Goal: Entertainment & Leisure: Consume media (video, audio)

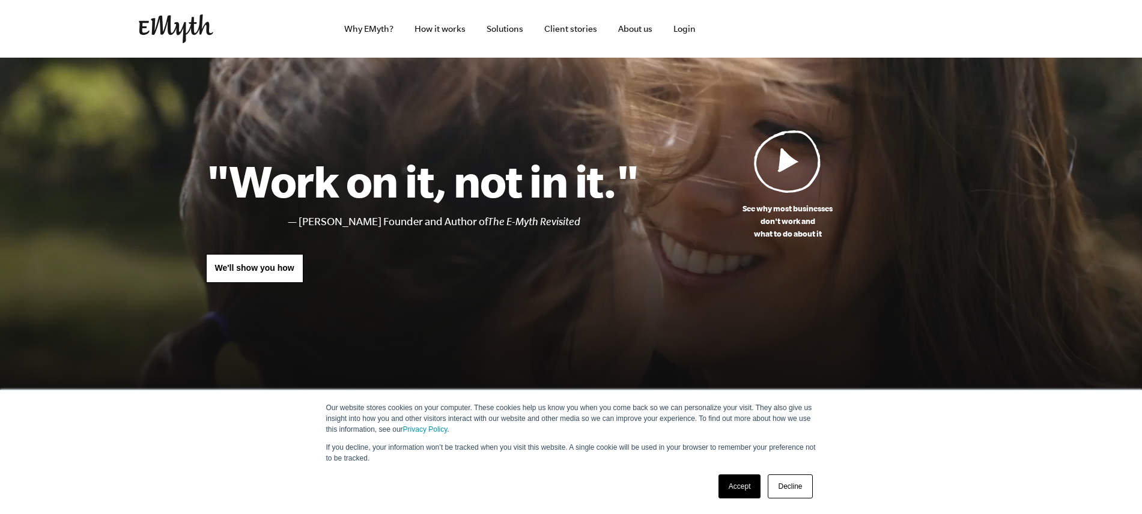
click at [782, 168] on img at bounding box center [787, 161] width 67 height 63
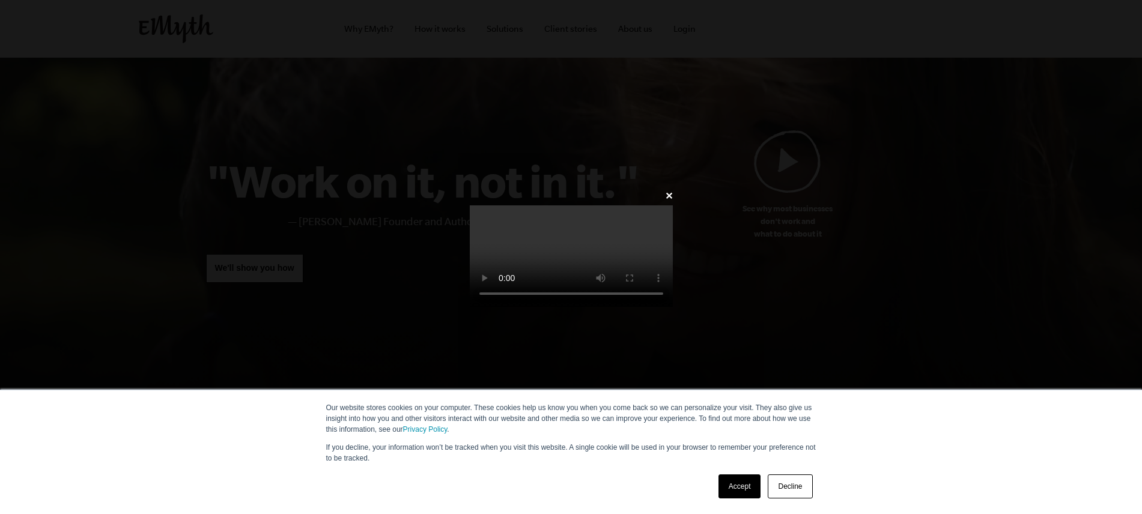
click at [745, 489] on link "Accept" at bounding box center [740, 487] width 43 height 24
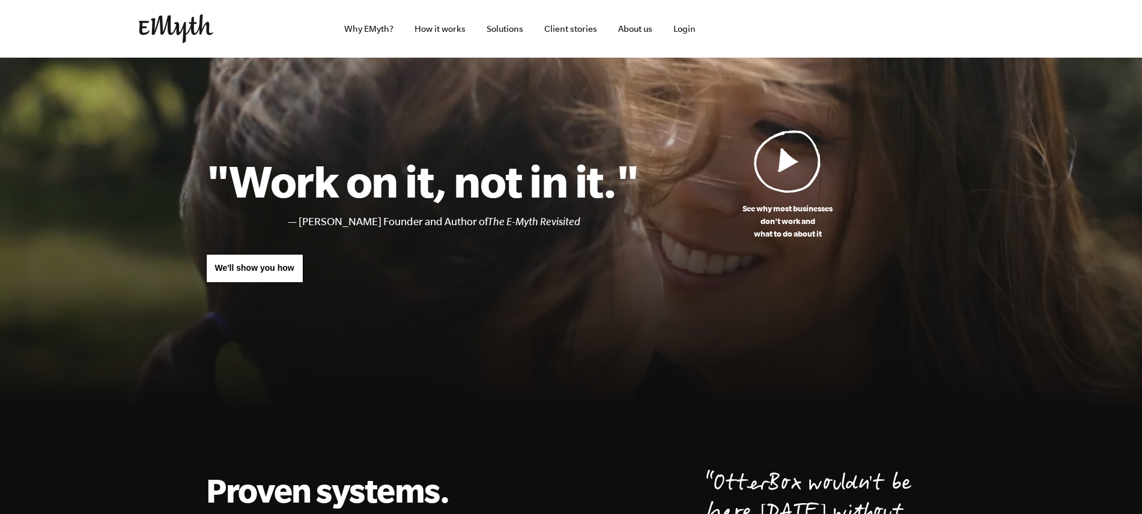
click at [780, 166] on img at bounding box center [787, 161] width 67 height 63
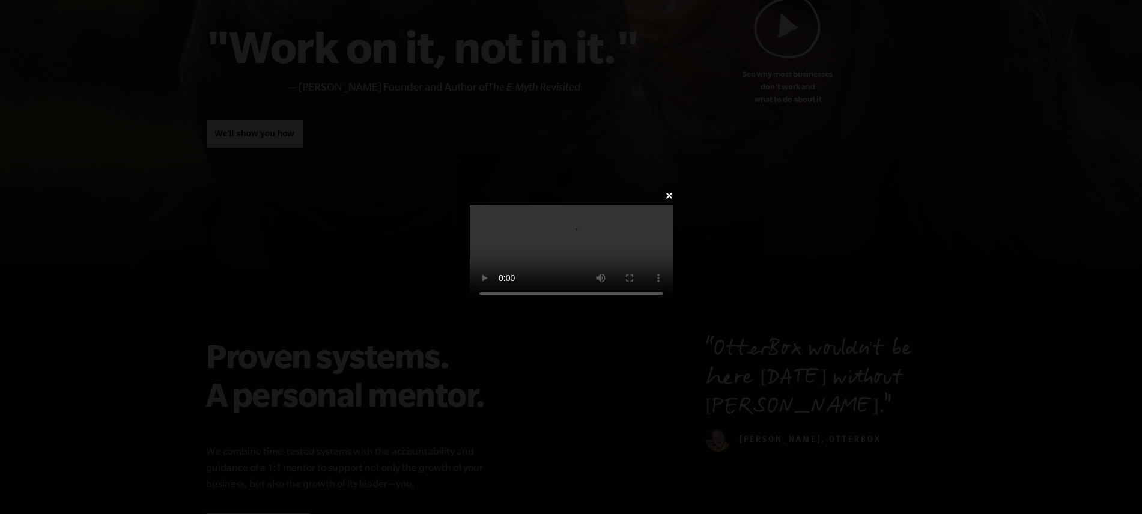
scroll to position [172, 0]
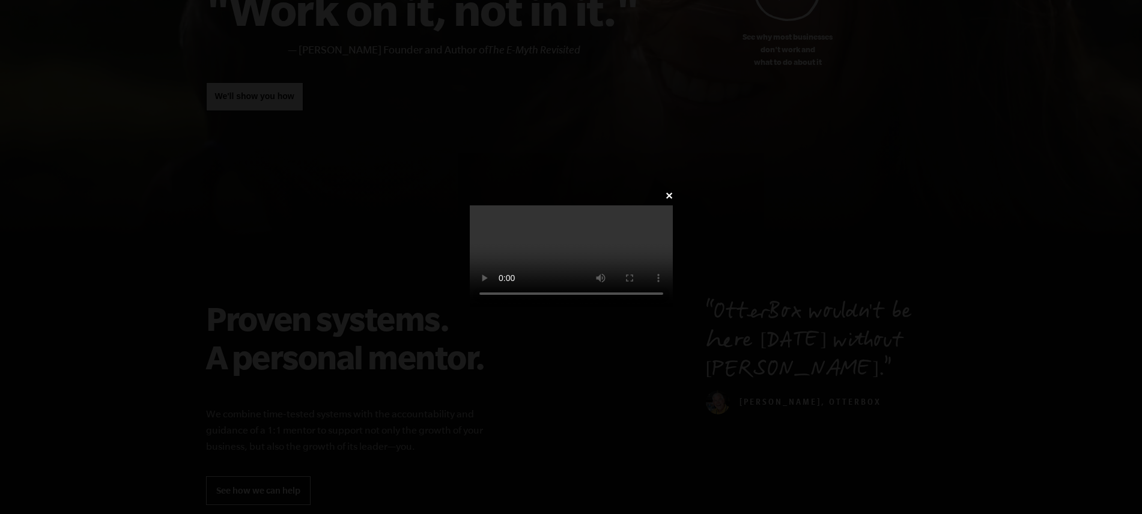
click at [470, 307] on video at bounding box center [571, 256] width 203 height 102
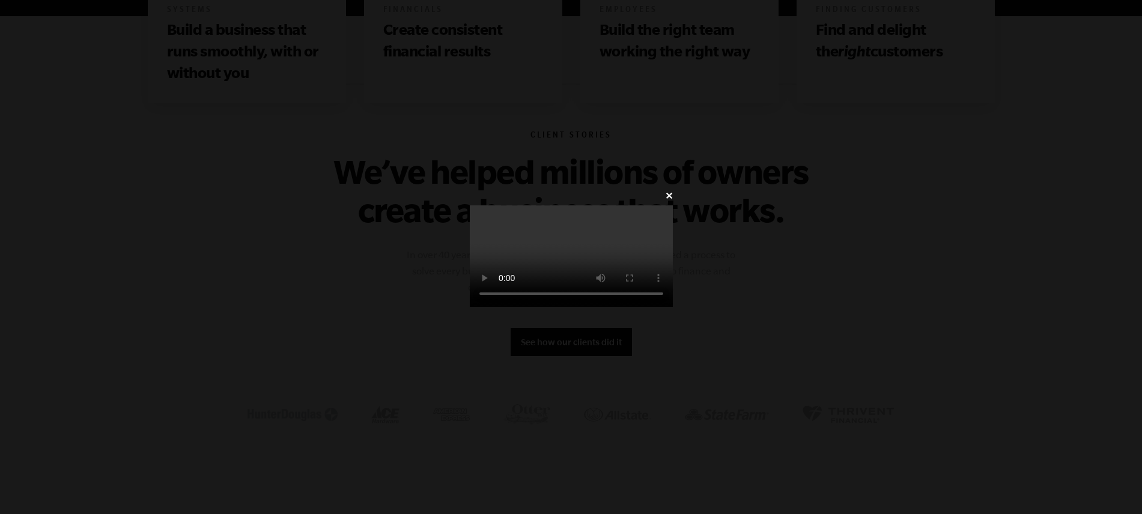
scroll to position [906, 0]
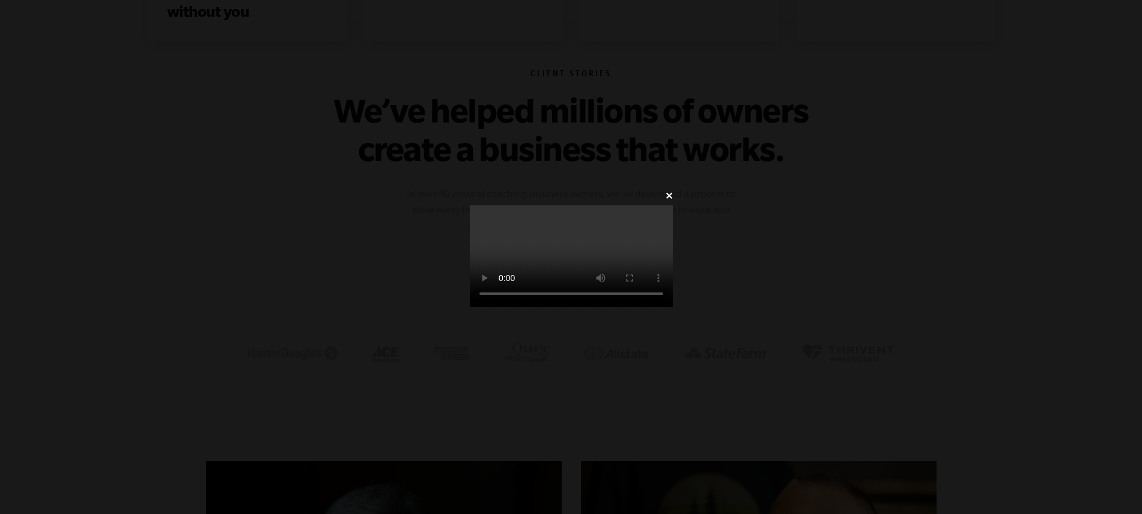
click at [470, 307] on video at bounding box center [571, 256] width 203 height 102
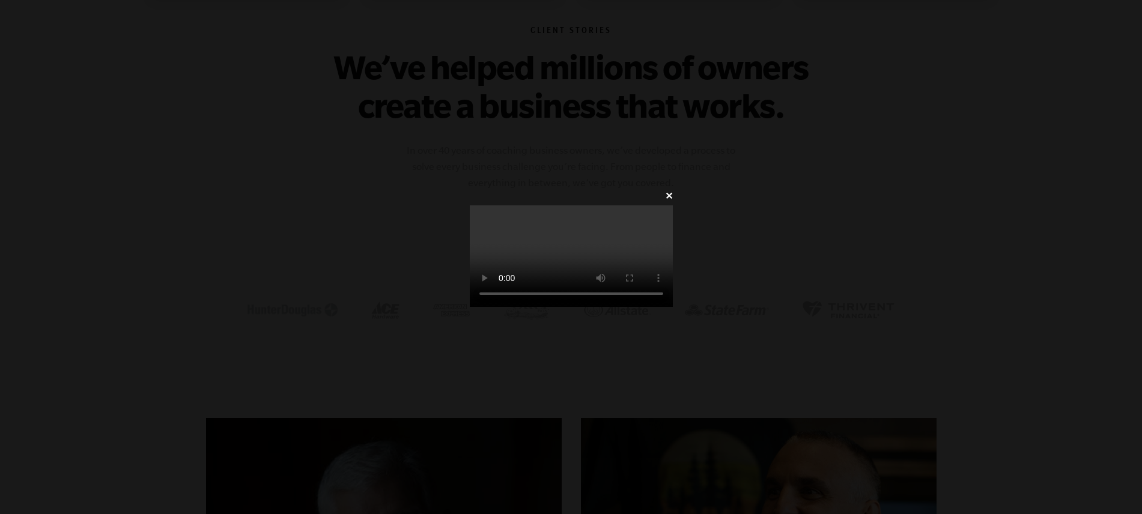
scroll to position [571, 0]
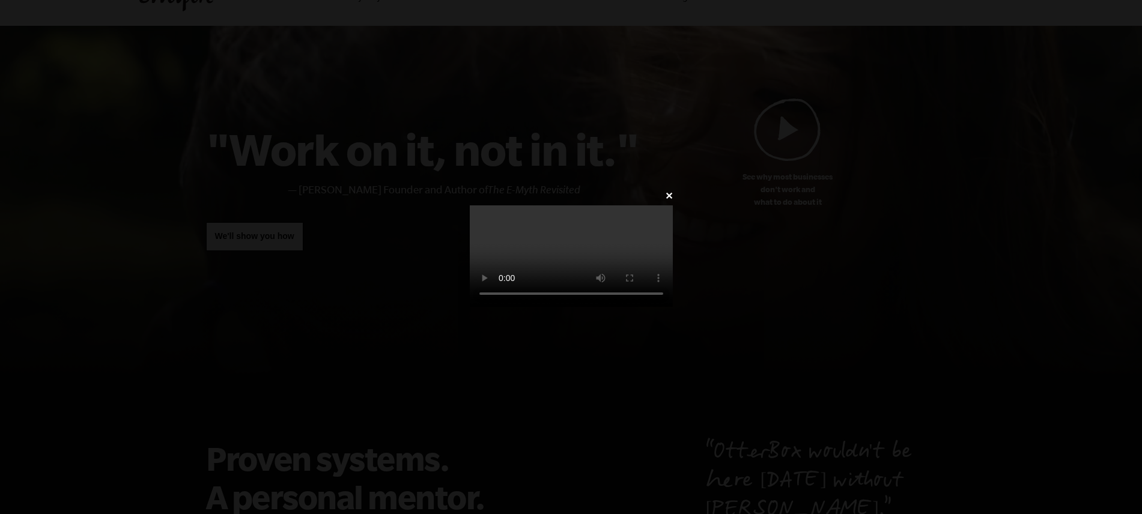
scroll to position [40, 0]
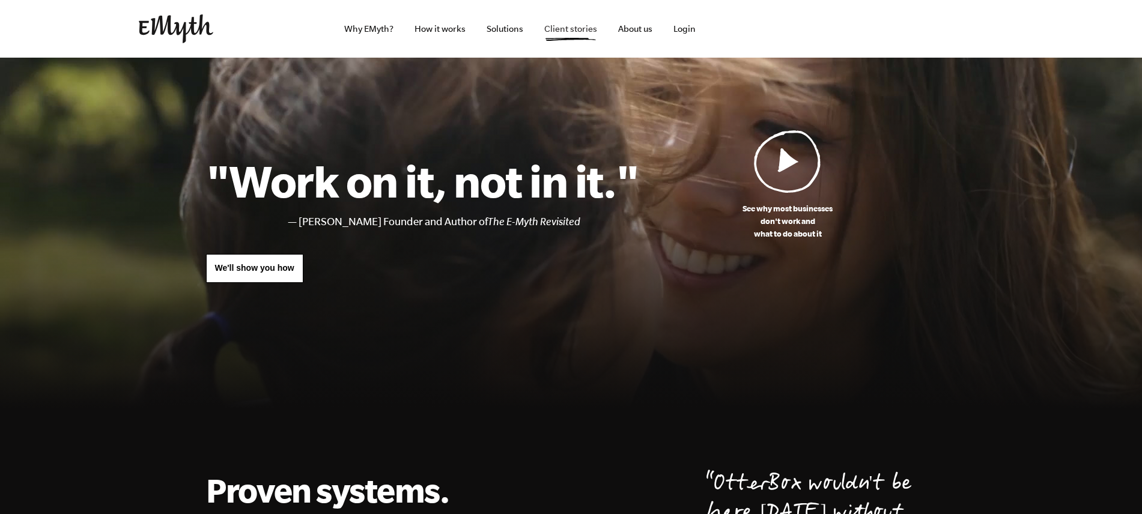
click at [567, 32] on link "Client stories" at bounding box center [571, 29] width 72 height 58
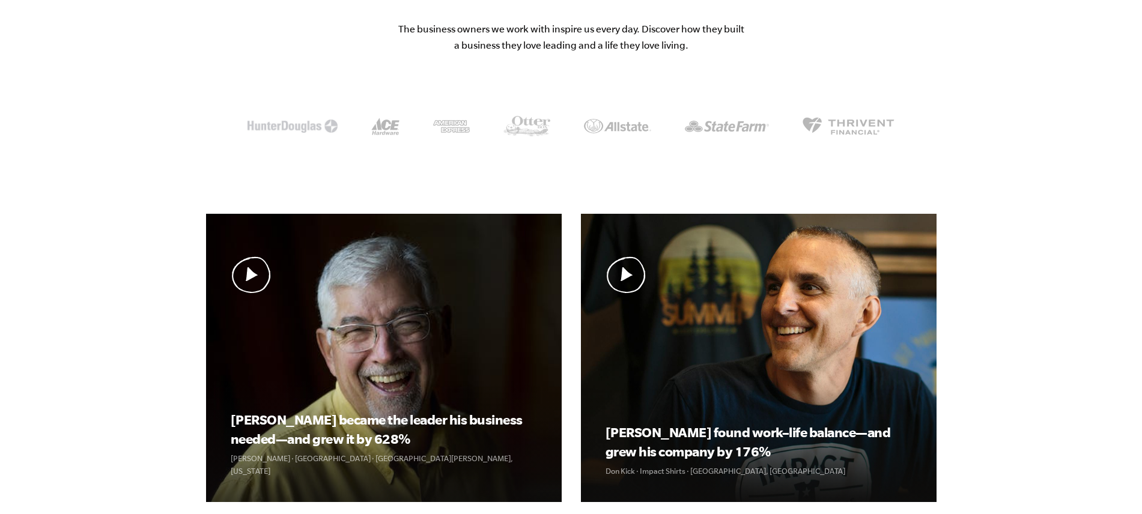
scroll to position [379, 0]
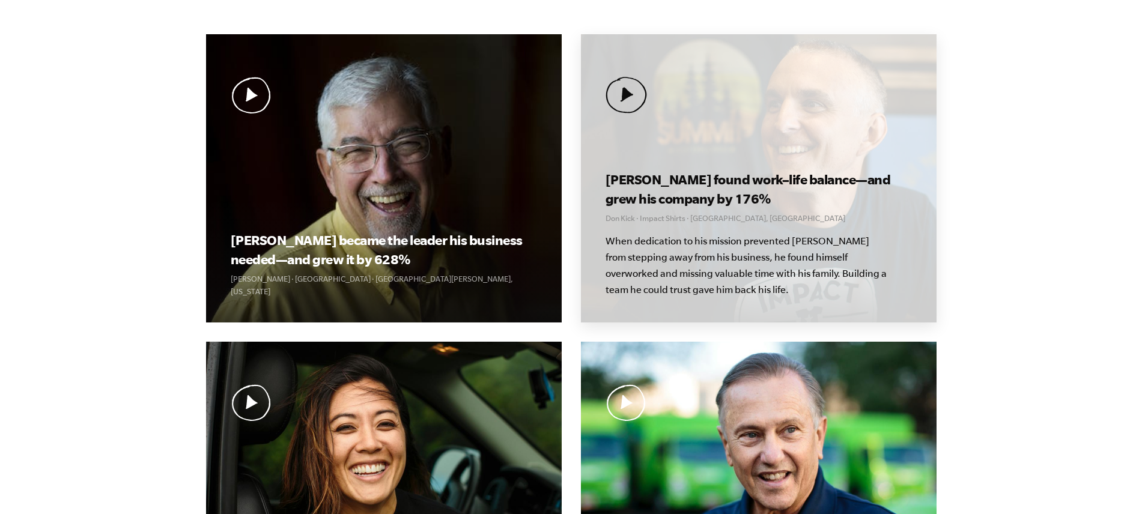
click at [749, 172] on h3 "Don found work–life balance—and grew his company by 176%" at bounding box center [759, 189] width 306 height 38
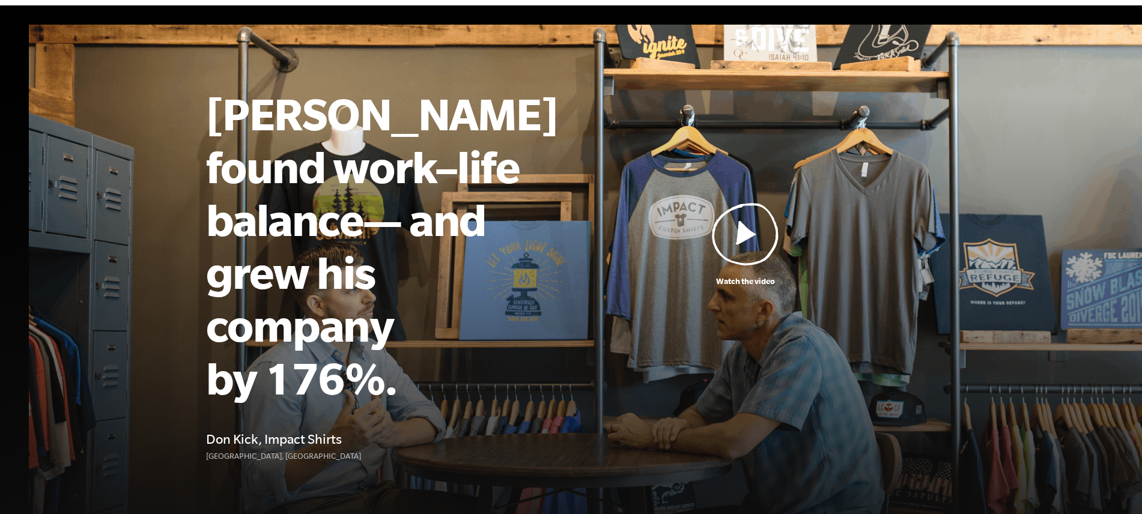
scroll to position [52, 0]
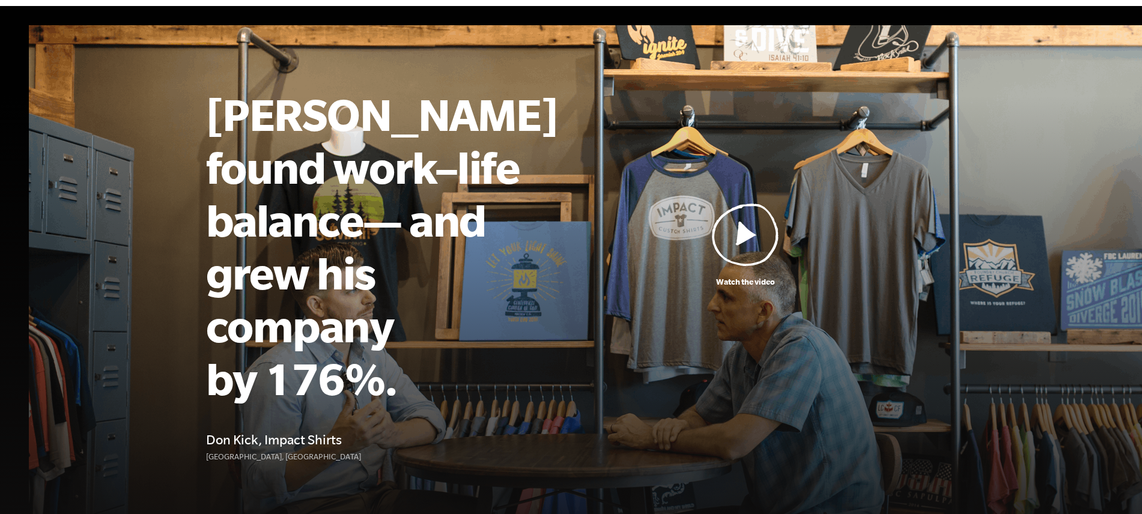
click at [740, 221] on img at bounding box center [745, 234] width 67 height 63
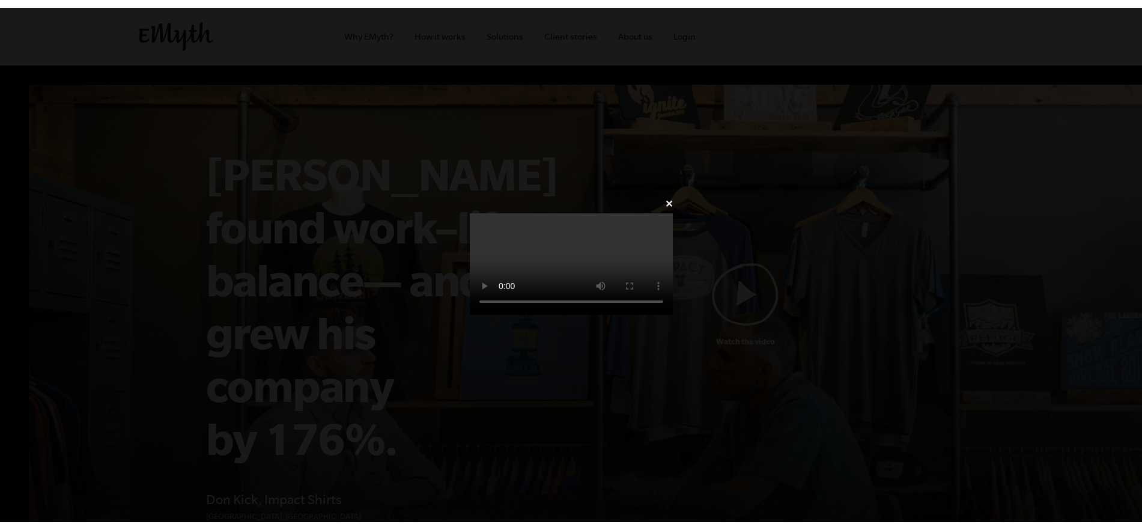
scroll to position [502, 0]
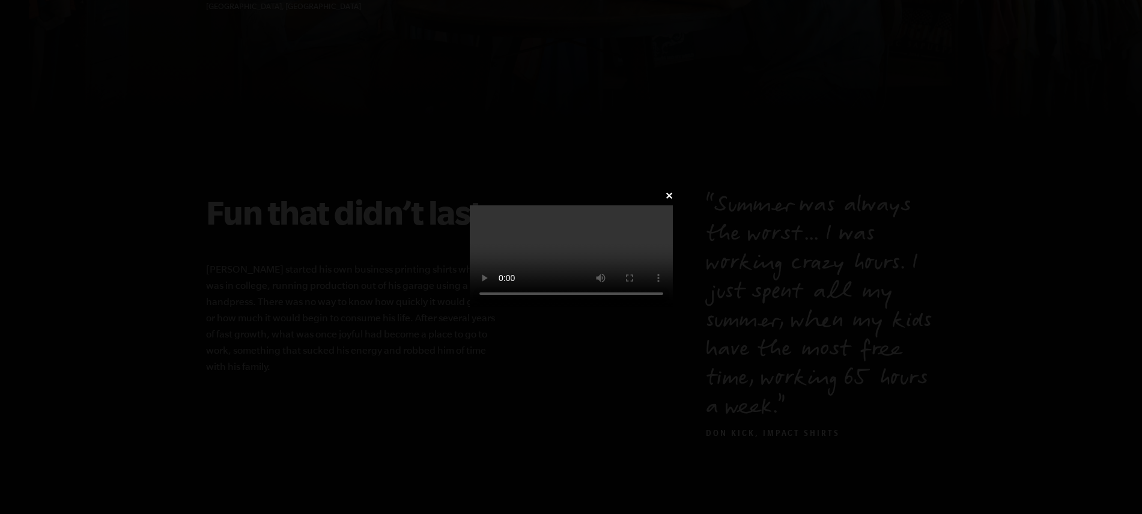
click at [595, 233] on video at bounding box center [571, 256] width 203 height 102
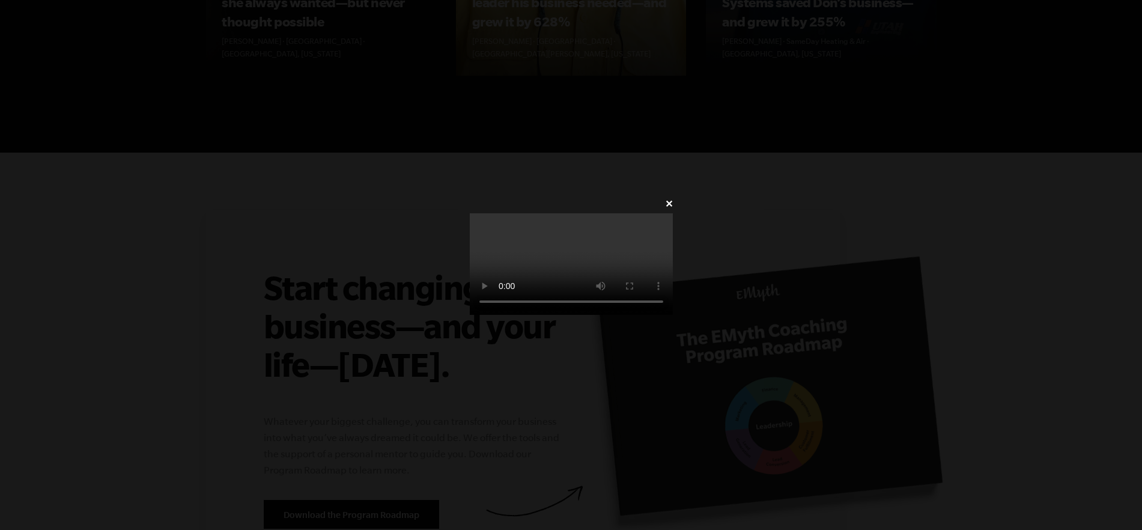
scroll to position [4625, 0]
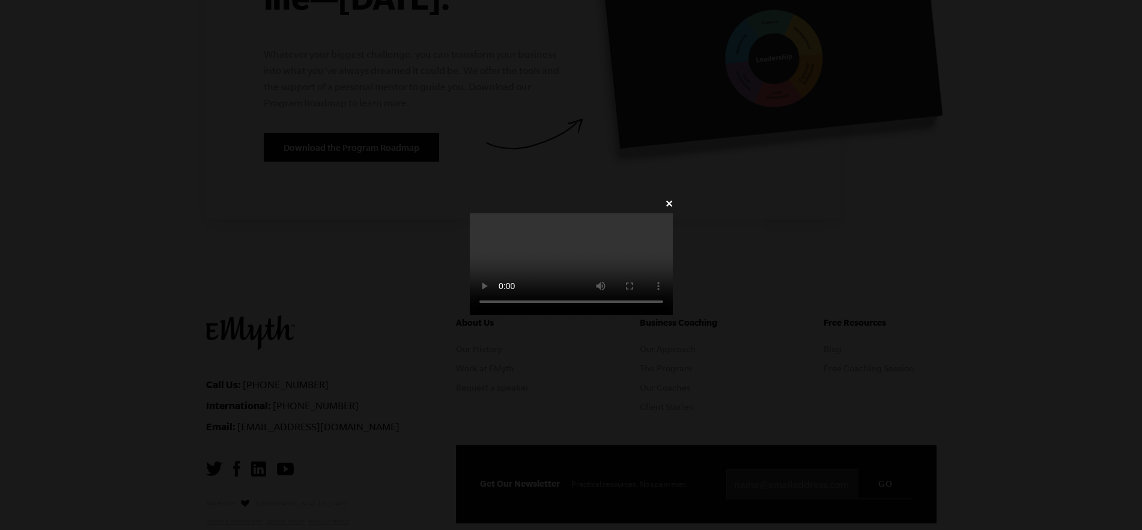
click at [470, 236] on video at bounding box center [571, 264] width 203 height 102
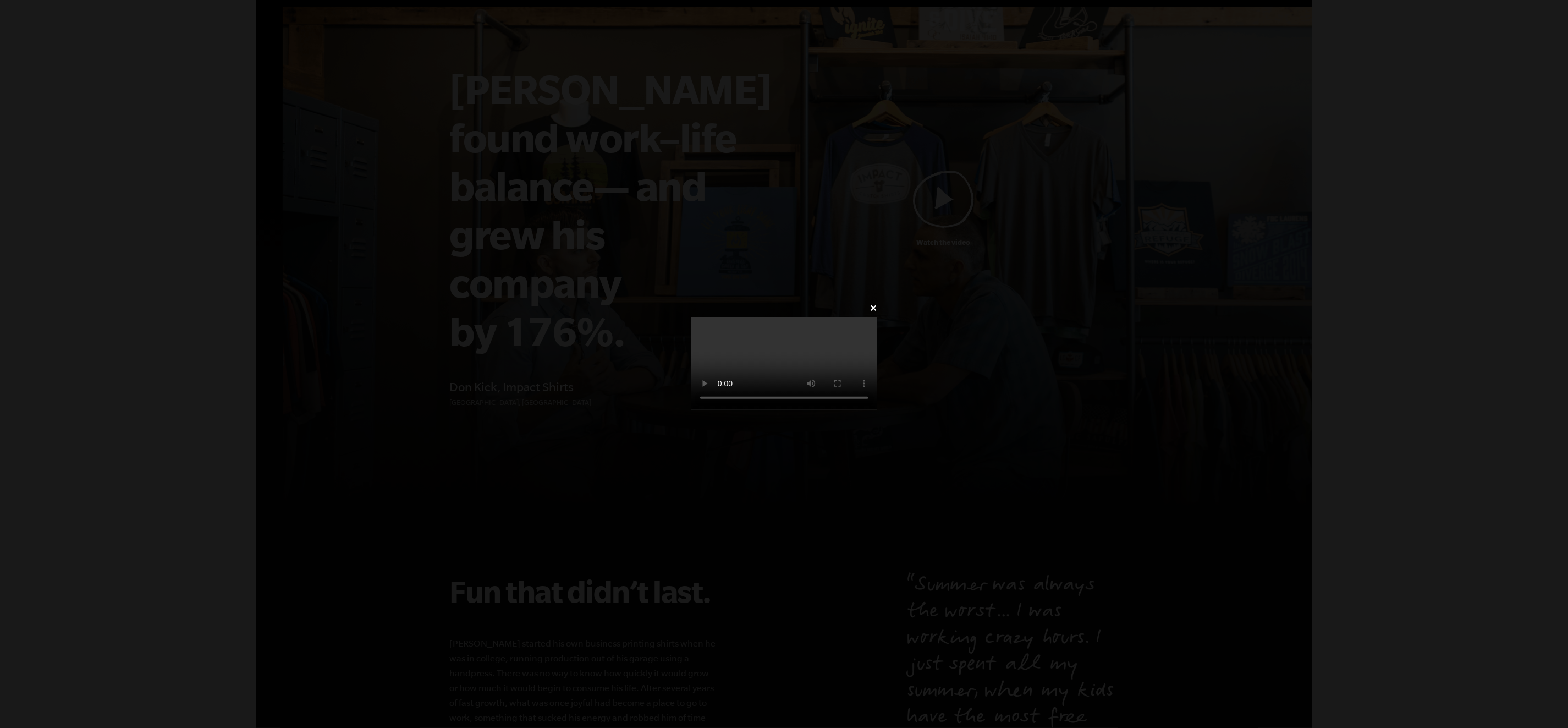
scroll to position [0, 0]
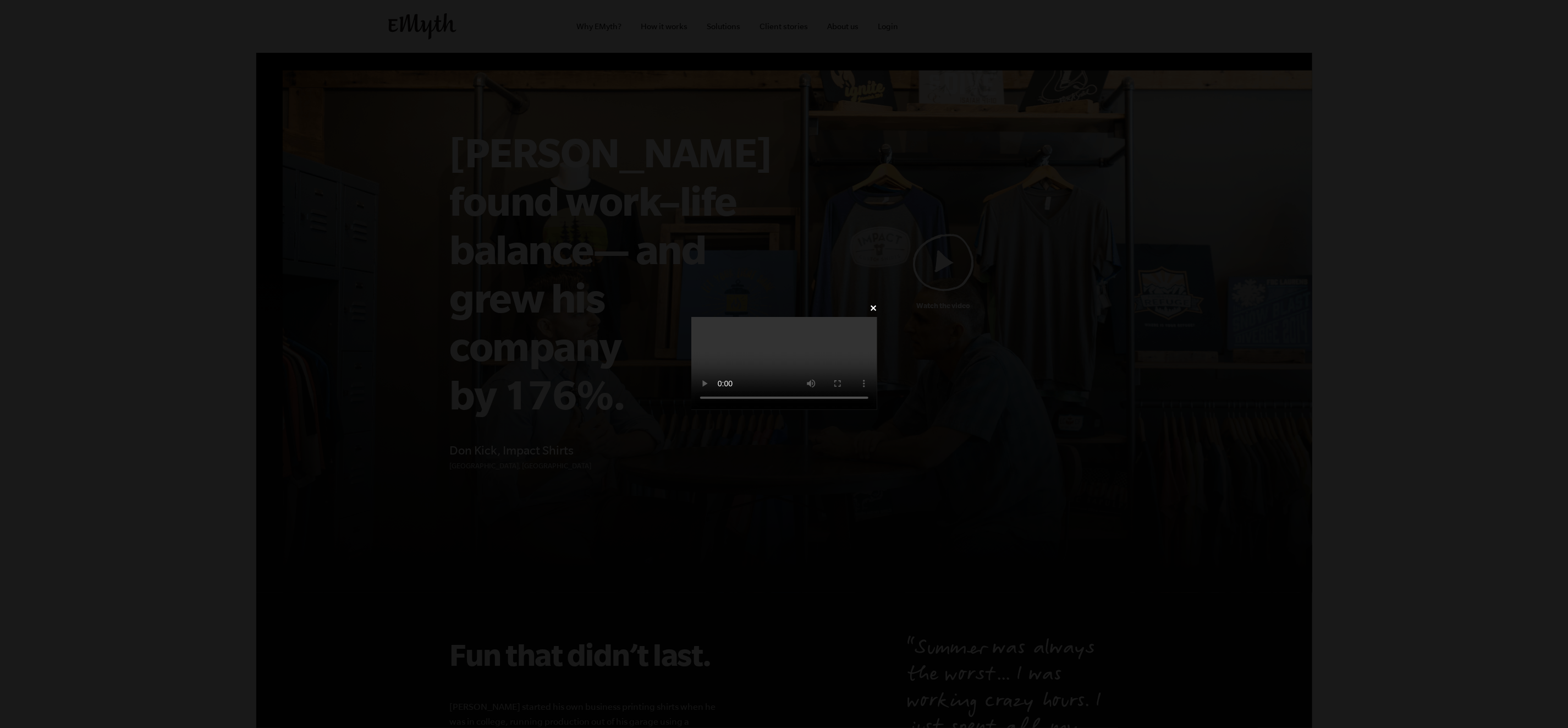
click at [1045, 300] on div "✕" at bounding box center [784, 364] width 1568 height 127
click at [877, 303] on link "✕" at bounding box center [874, 308] width 7 height 10
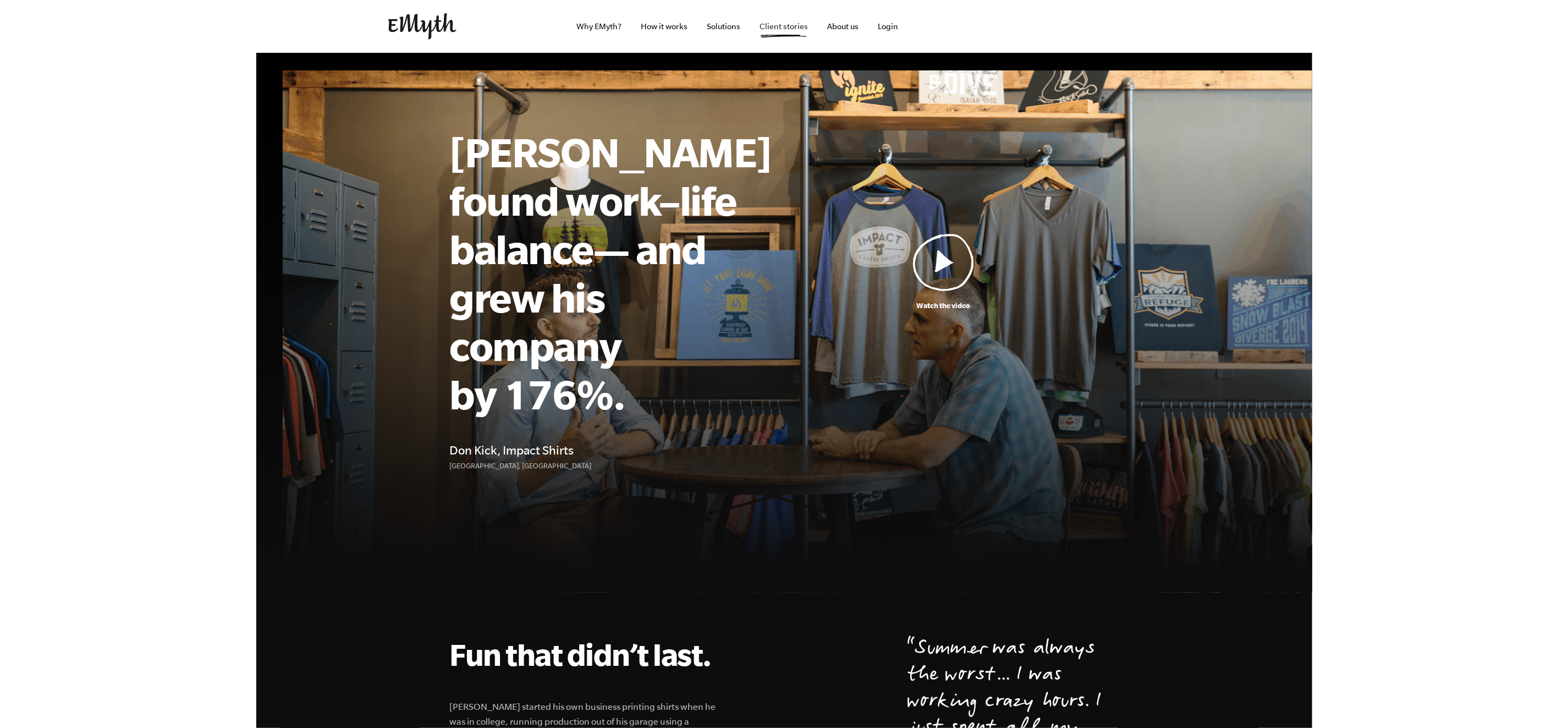
click at [778, 23] on link "Client stories" at bounding box center [784, 27] width 66 height 53
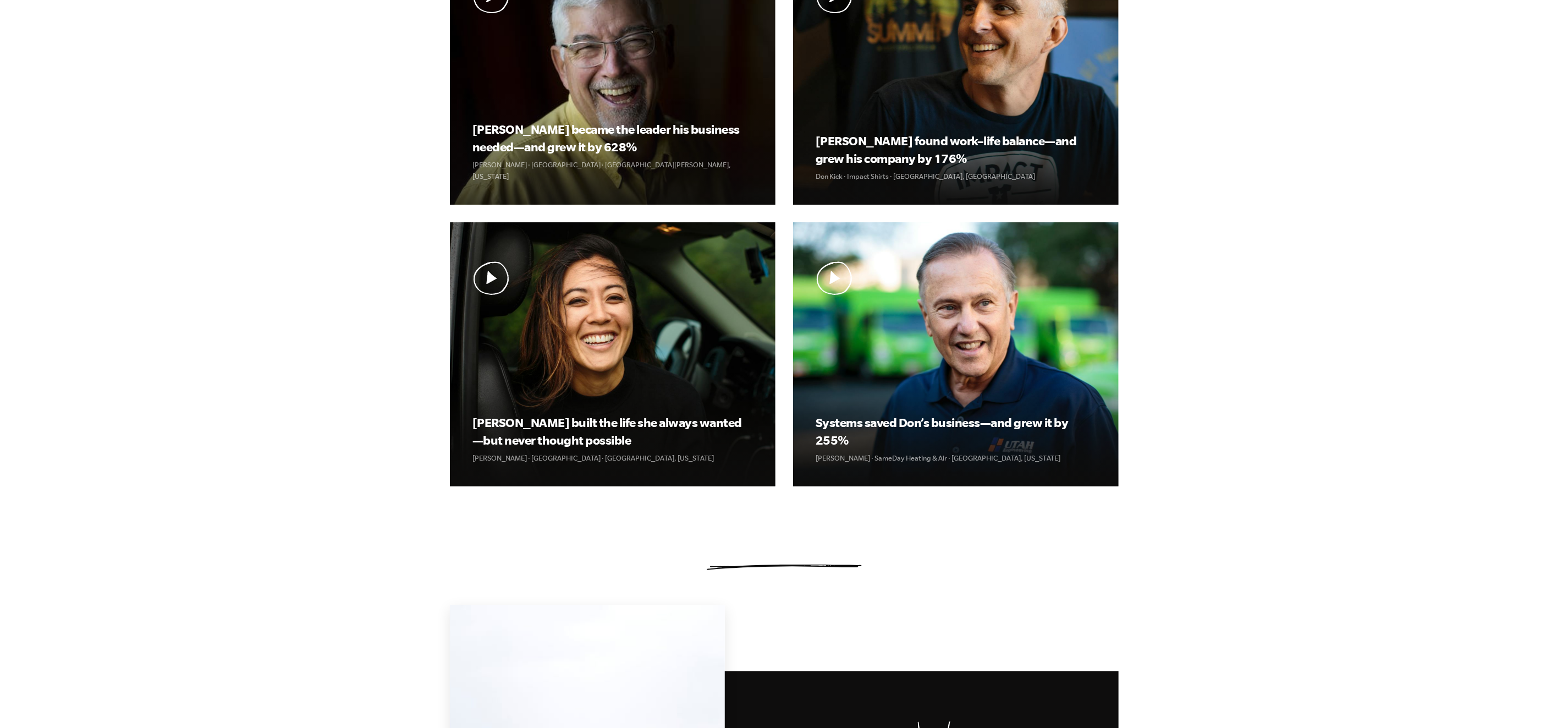
scroll to position [404, 0]
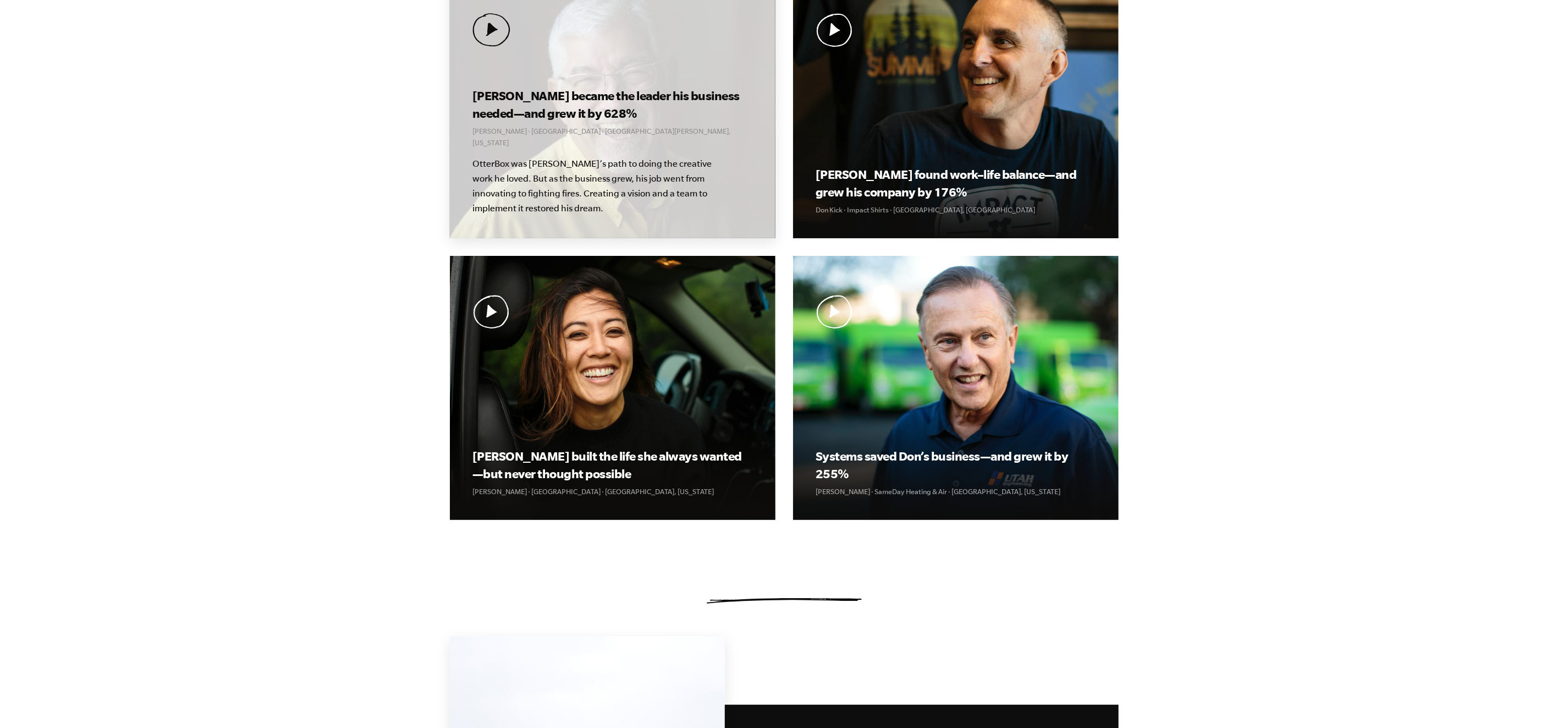
click at [497, 27] on img at bounding box center [491, 29] width 38 height 34
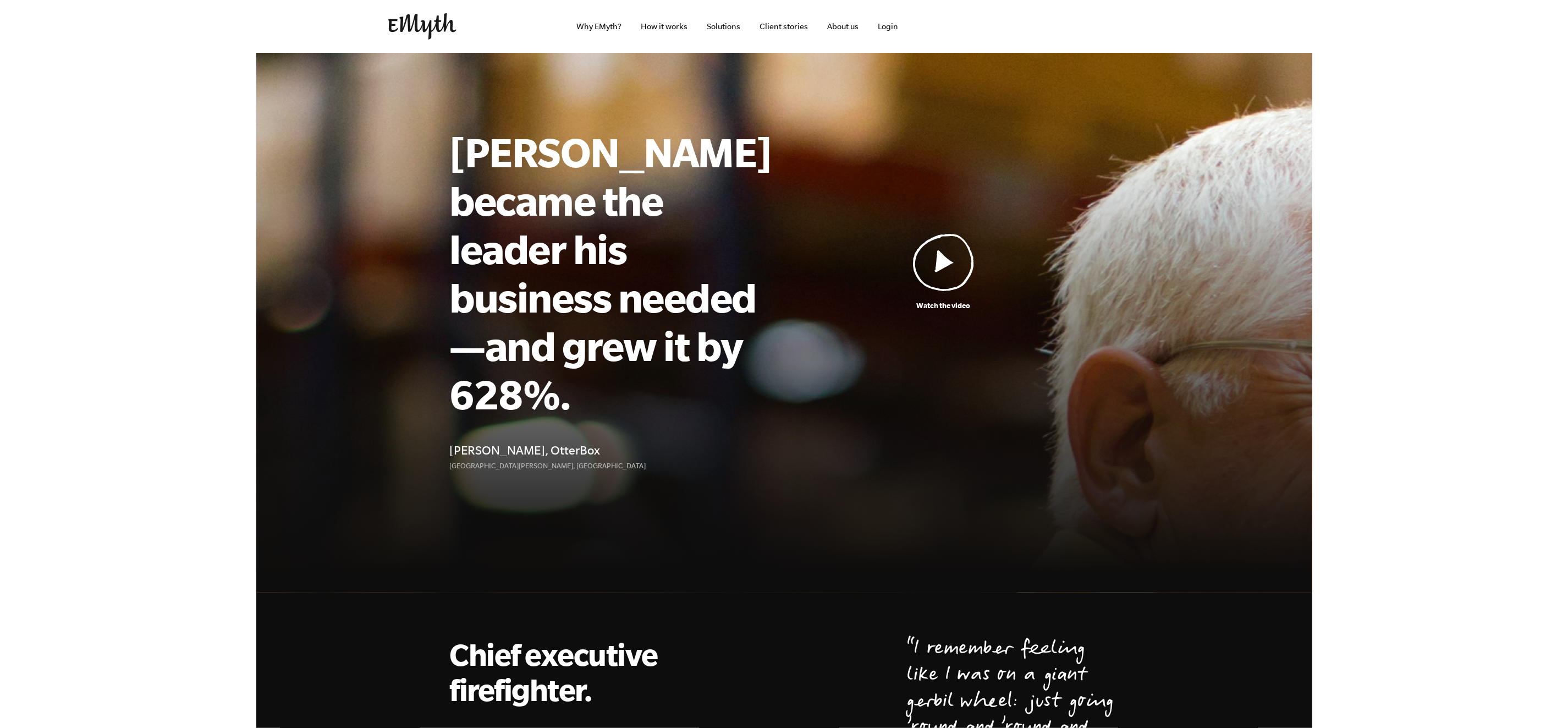
click at [903, 236] on link "Watch the video" at bounding box center [944, 272] width 350 height 78
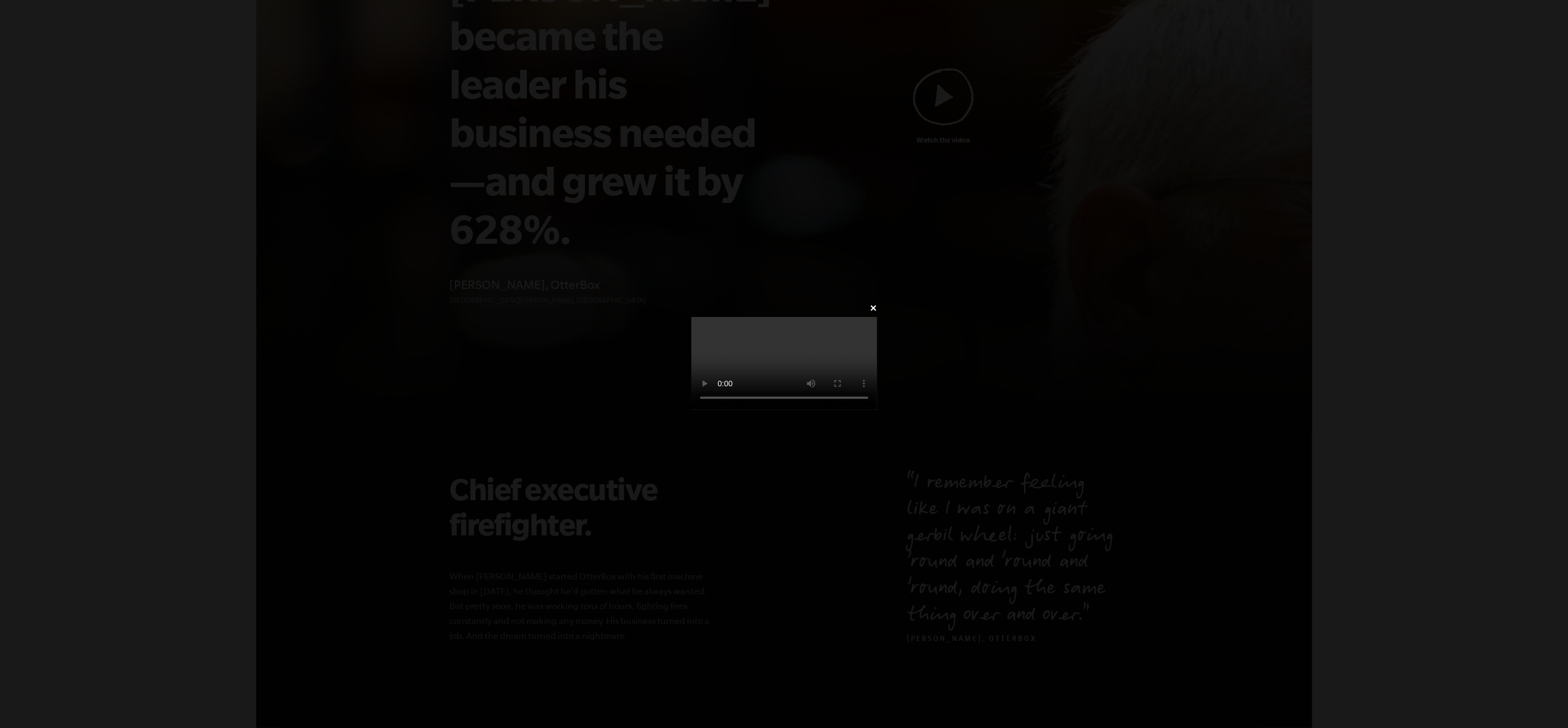
scroll to position [355, 0]
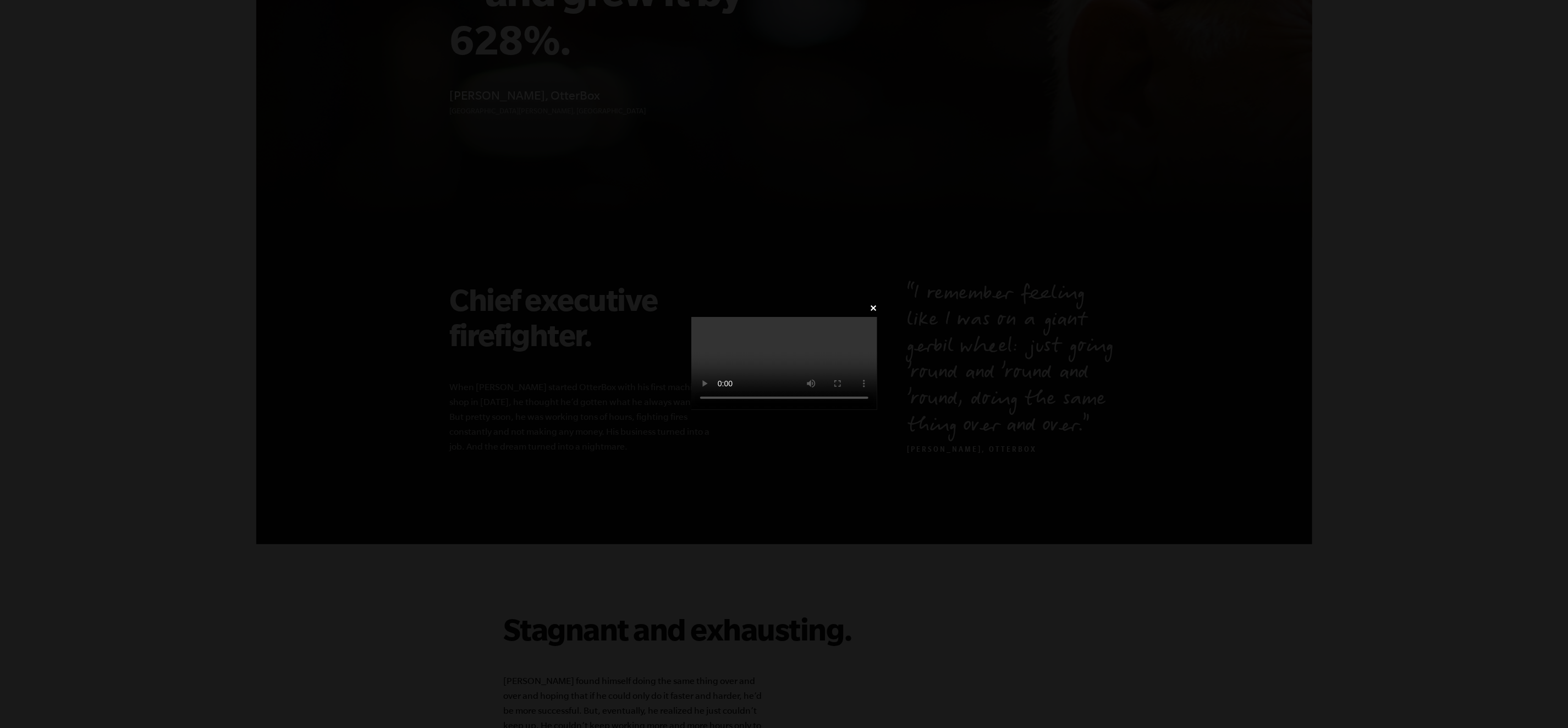
click at [1430, 428] on div "✕" at bounding box center [784, 364] width 1568 height 127
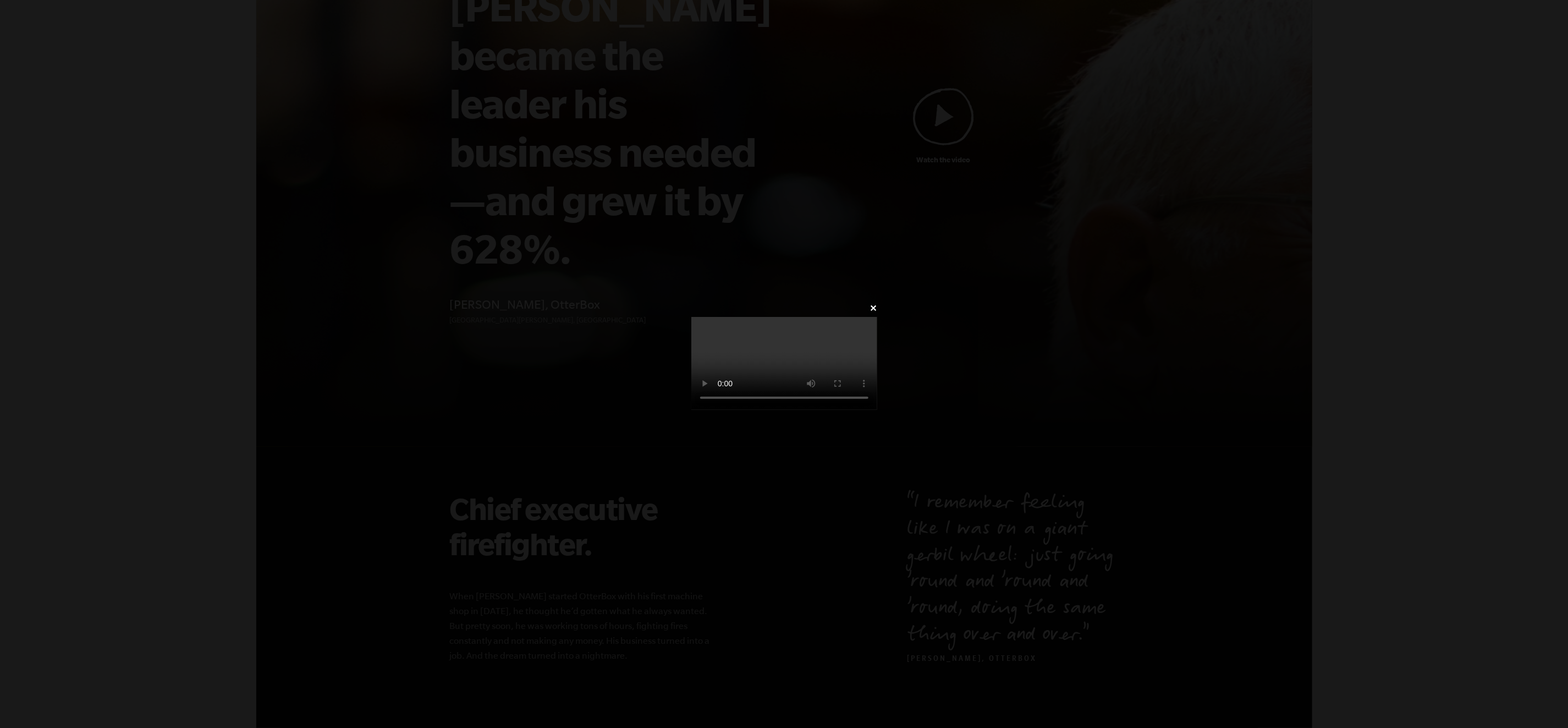
scroll to position [0, 0]
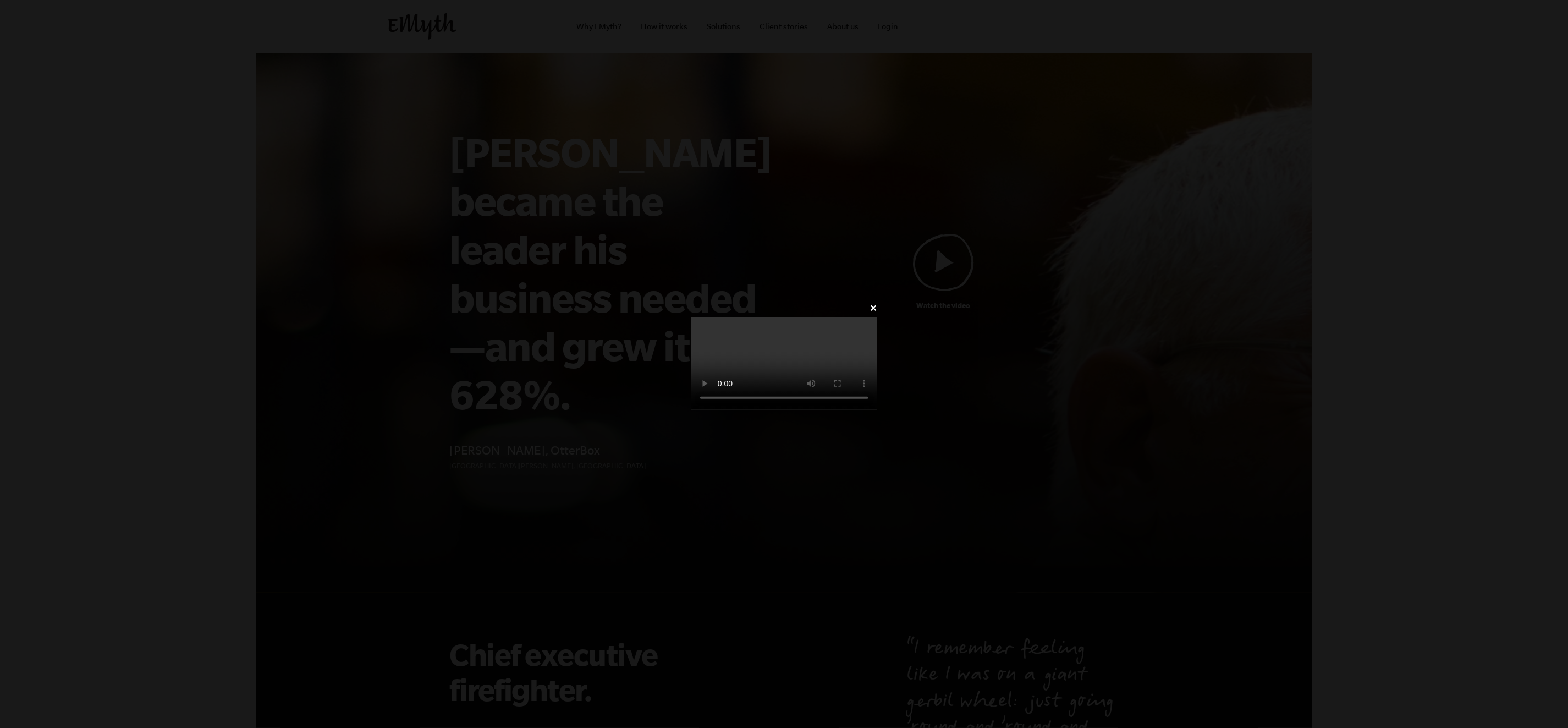
click at [1388, 300] on div "✕" at bounding box center [784, 364] width 1568 height 127
click at [893, 428] on div "✕" at bounding box center [784, 364] width 219 height 127
click at [203, 428] on div "✕" at bounding box center [784, 364] width 1568 height 127
click at [691, 410] on video at bounding box center [784, 364] width 186 height 93
click at [675, 428] on div "✕" at bounding box center [784, 364] width 219 height 127
